Goal: Task Accomplishment & Management: Complete application form

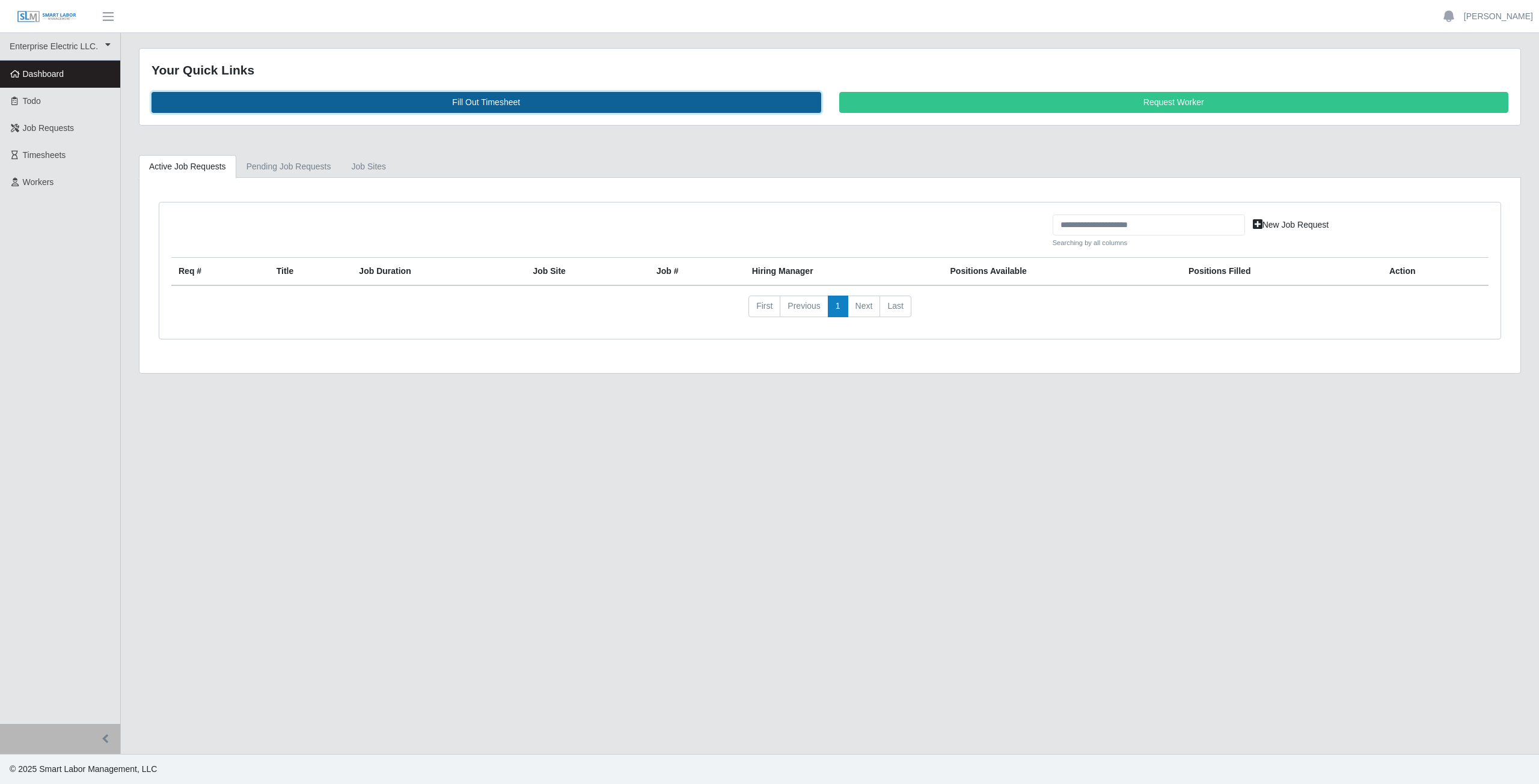
click at [479, 103] on link "Fill Out Timesheet" at bounding box center [486, 103] width 669 height 21
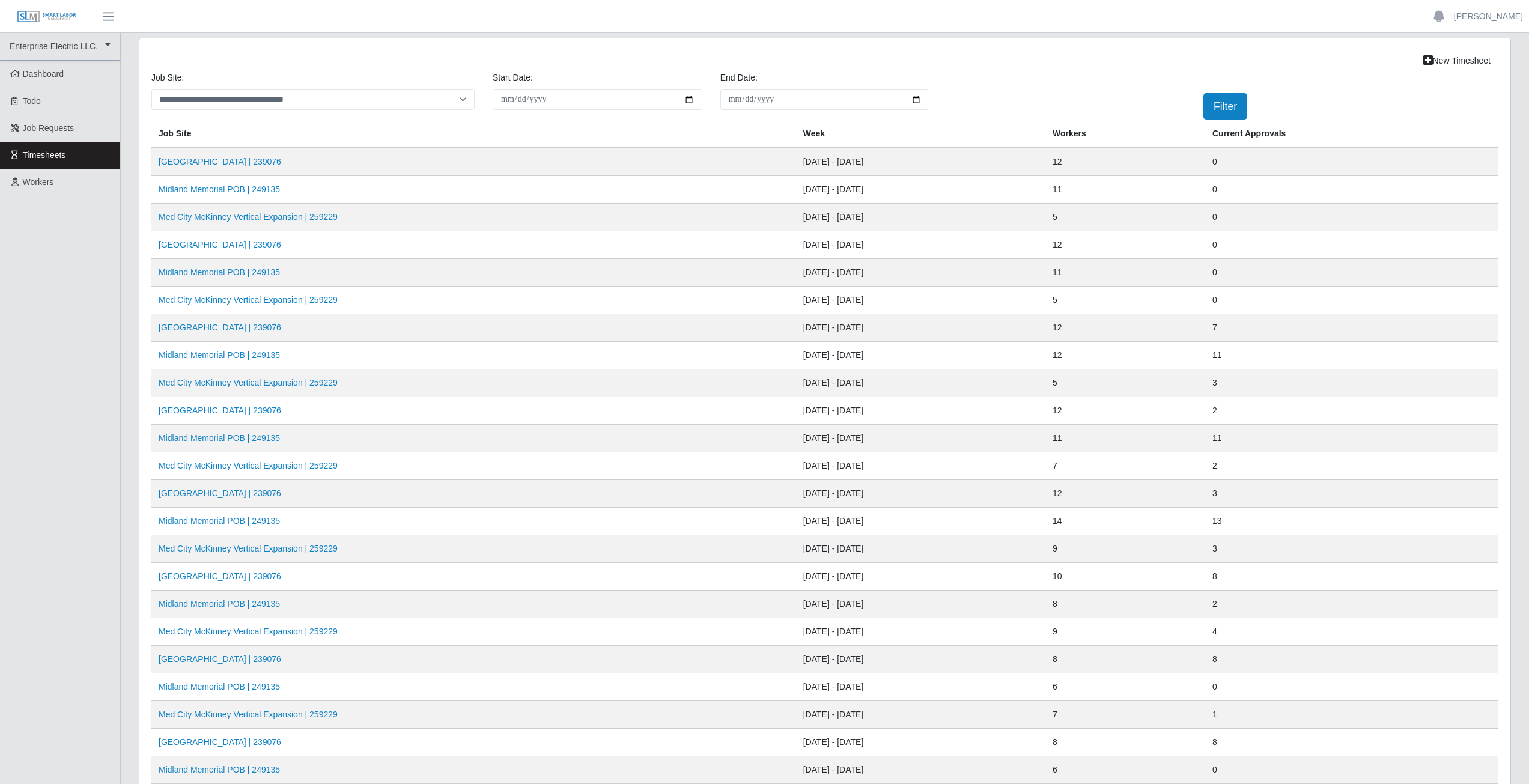
click at [223, 279] on td "Midland Memorial POB | 249135" at bounding box center [474, 272] width 645 height 27
click at [226, 276] on link "Midland Memorial POB | 249135" at bounding box center [219, 272] width 121 height 9
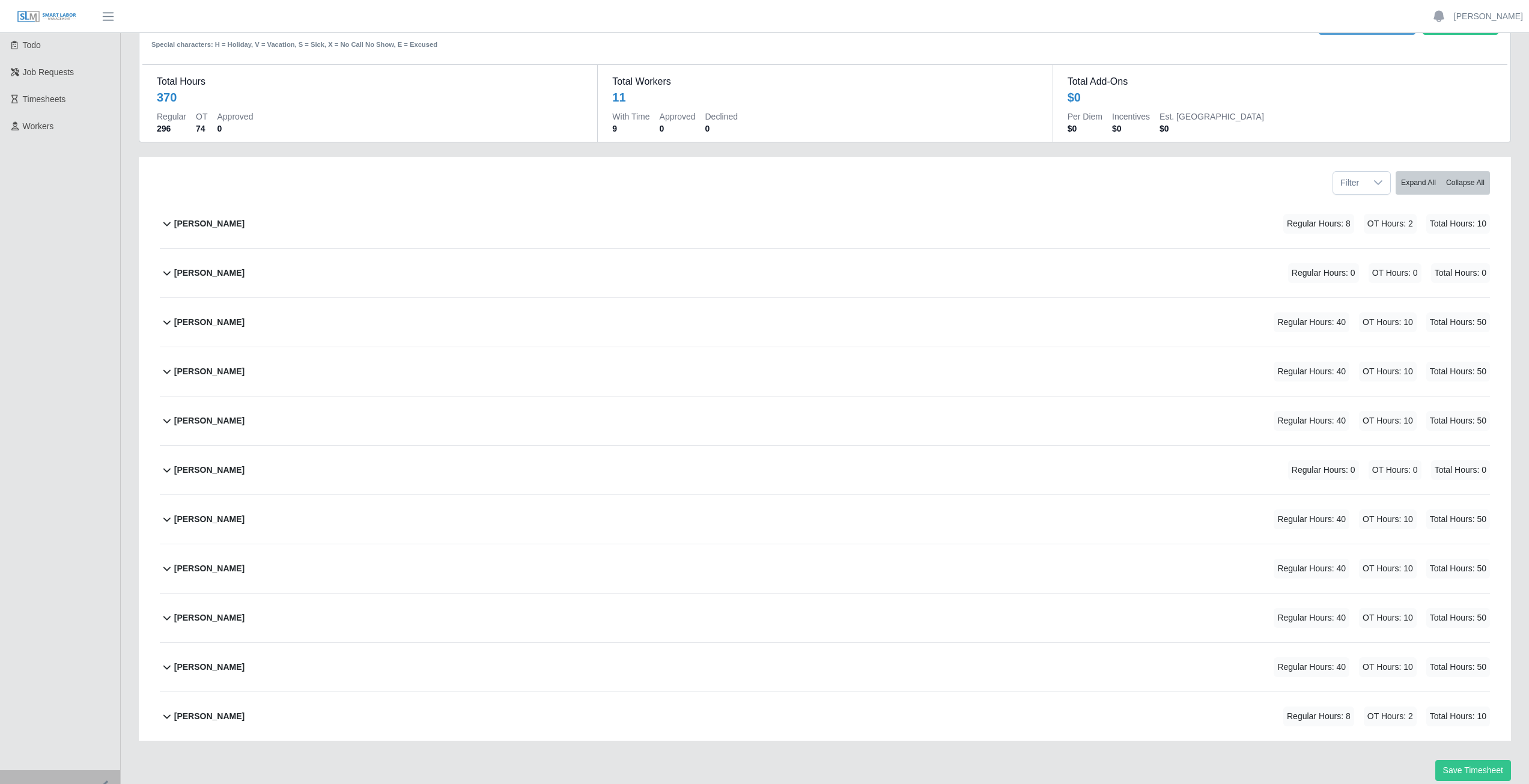
scroll to position [102, 0]
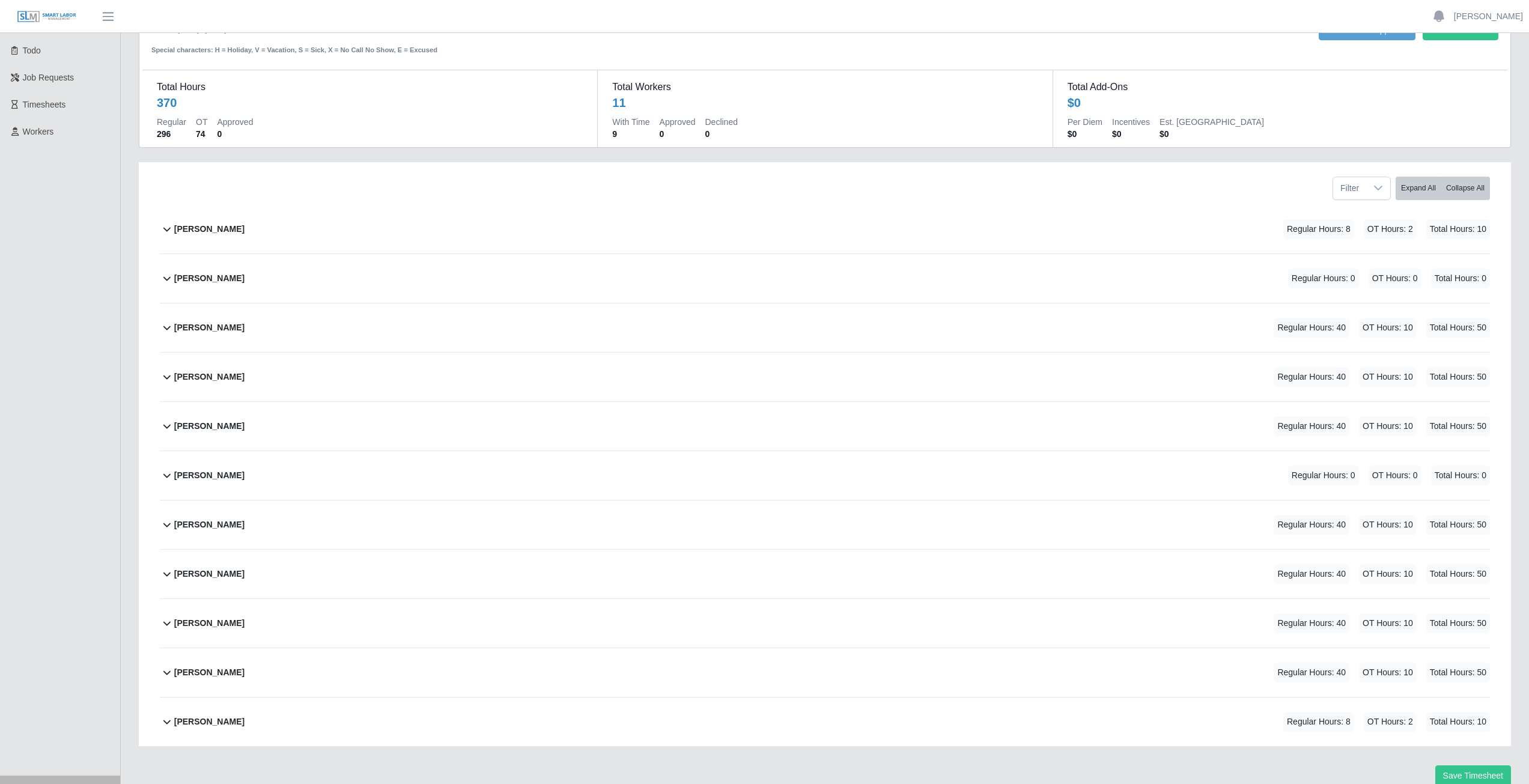
scroll to position [102, 0]
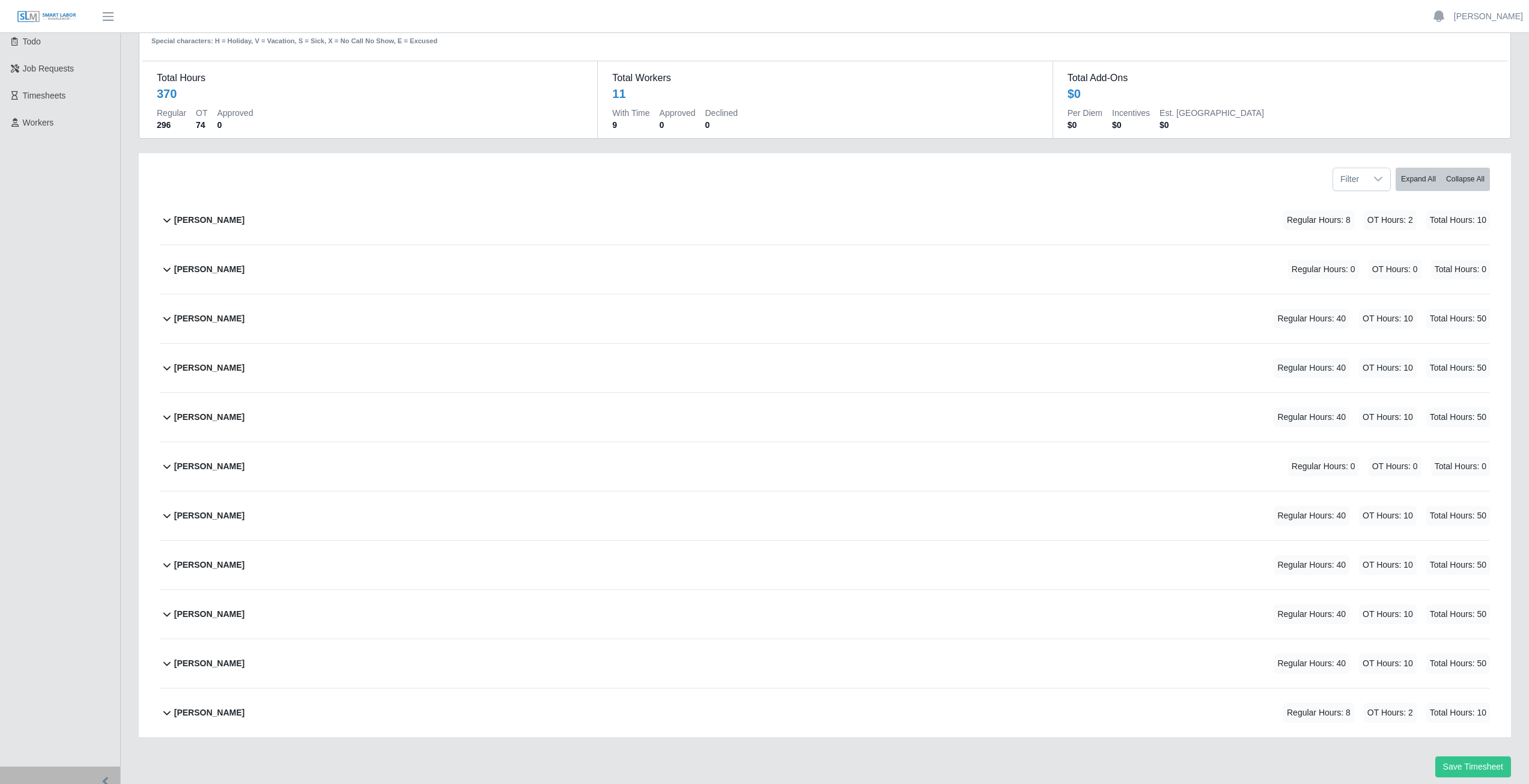
scroll to position [60, 0]
